Goal: Task Accomplishment & Management: Manage account settings

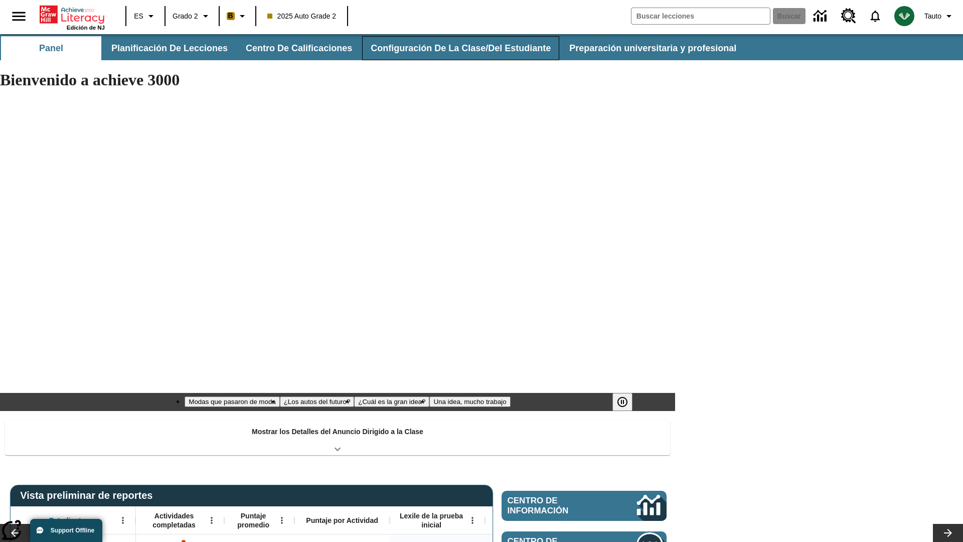
click at [454, 48] on button "Configuración de la clase/del estudiante" at bounding box center [460, 48] width 197 height 24
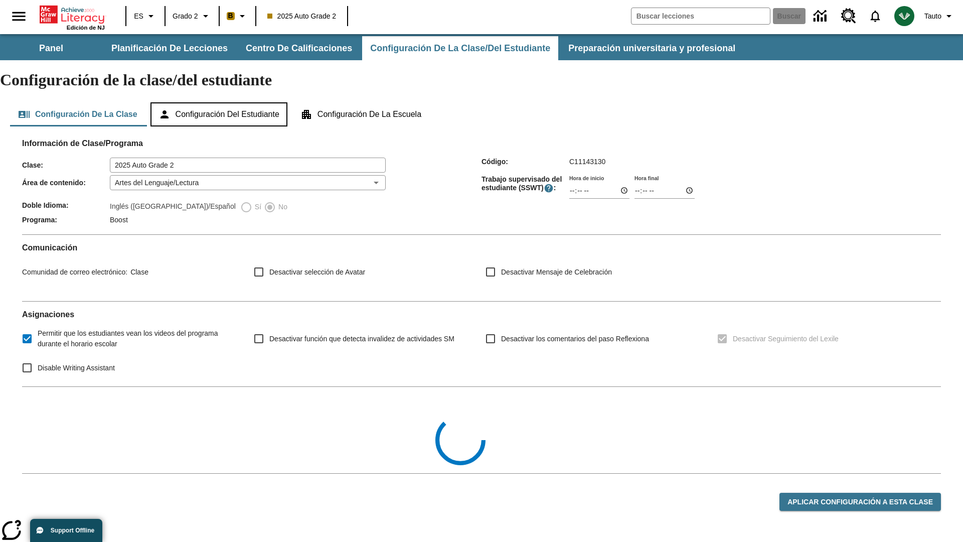
click at [224, 102] on button "Configuración del estudiante" at bounding box center [218, 114] width 137 height 24
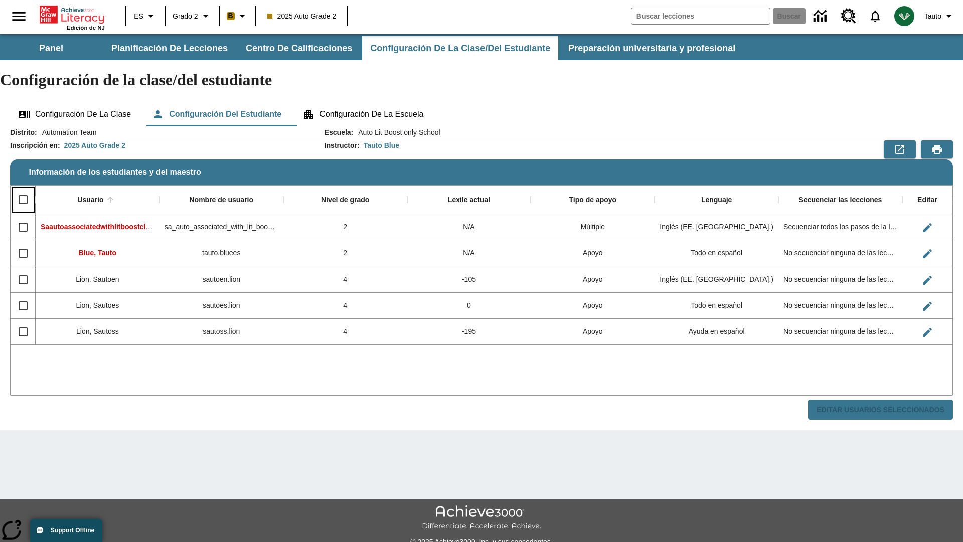
click at [23, 189] on input "Select all rows" at bounding box center [23, 199] width 21 height 21
checkbox input "true"
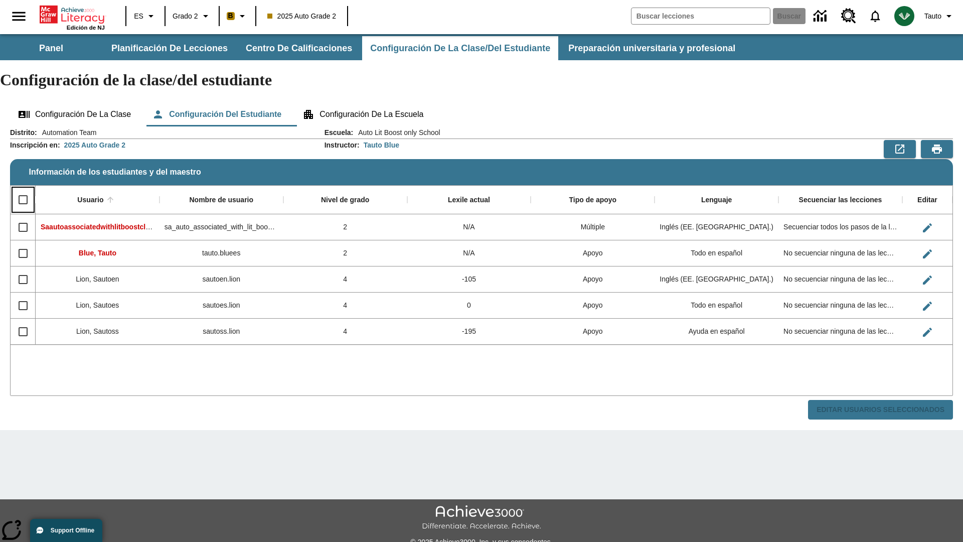
checkbox input "true"
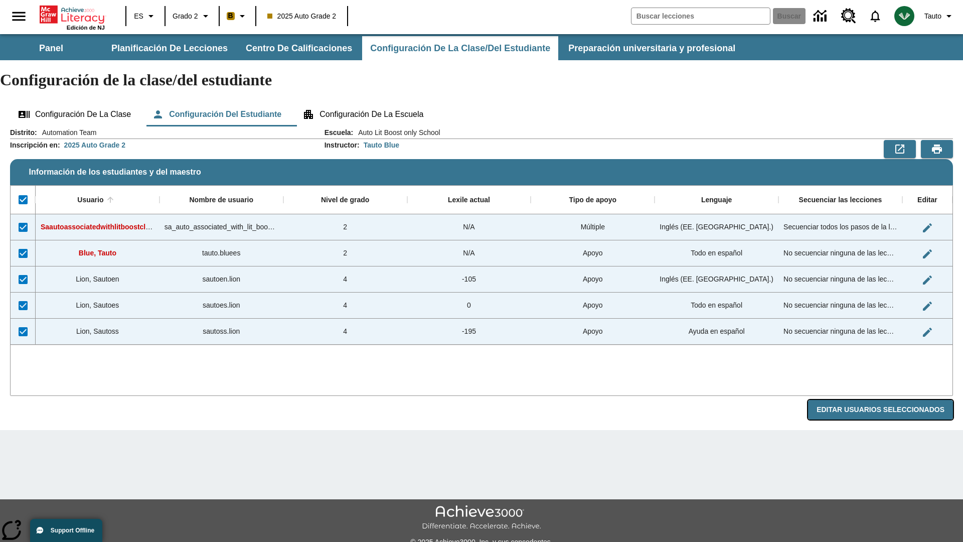
click at [884, 400] on button "Editar Usuarios Seleccionados" at bounding box center [880, 410] width 145 height 20
